Goal: Find contact information: Find contact information

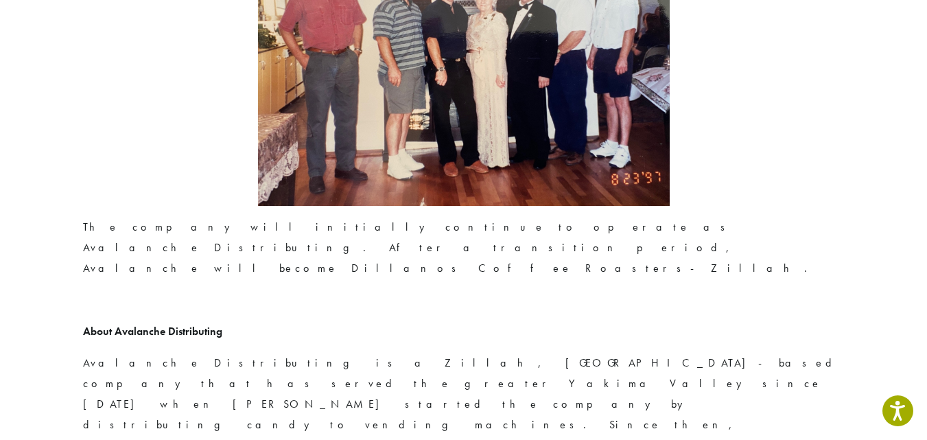
scroll to position [2355, 0]
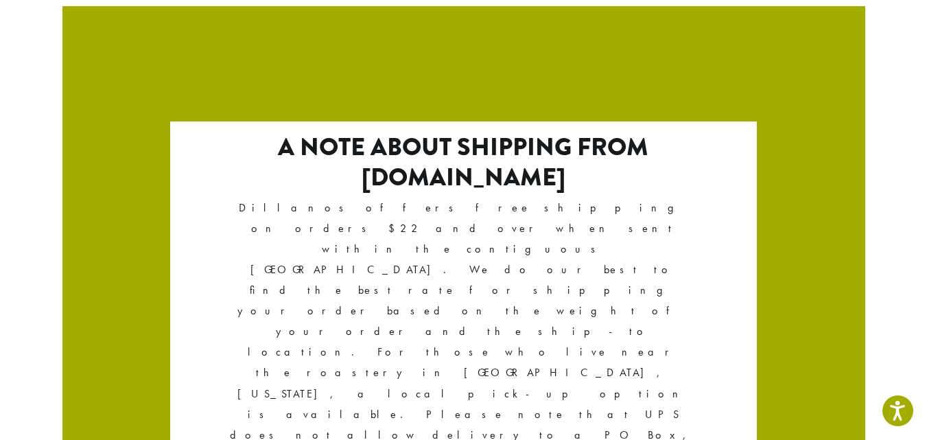
scroll to position [2460, 0]
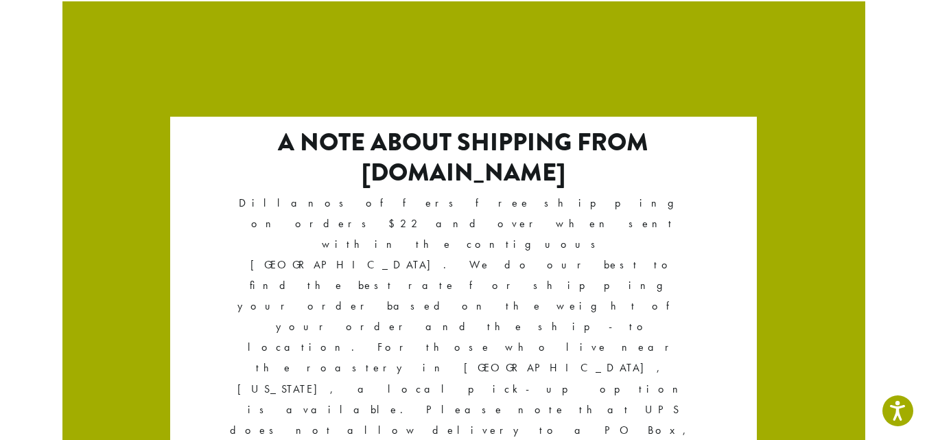
scroll to position [2460, 0]
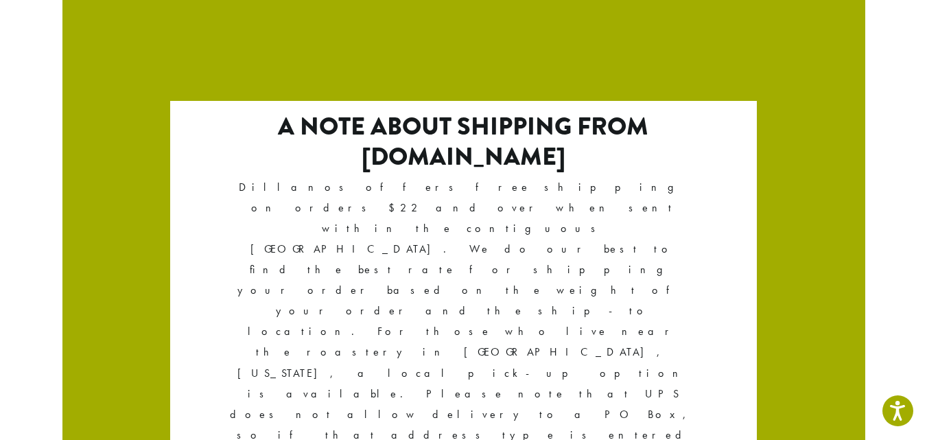
click at [222, 180] on div "A note about shipping from Dillanos.com Dillanos offers free shipping on orders…" at bounding box center [463, 391] width 802 height 581
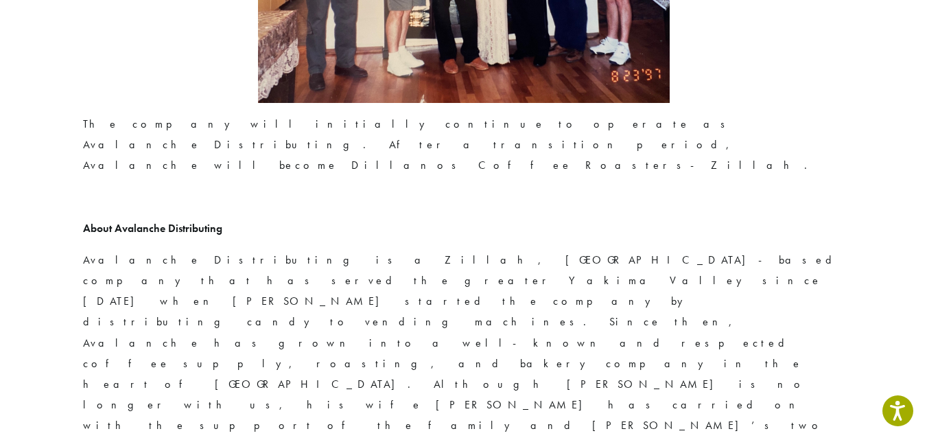
drag, startPoint x: 233, startPoint y: 60, endPoint x: 134, endPoint y: -22, distance: 128.1
